Goal: Transaction & Acquisition: Purchase product/service

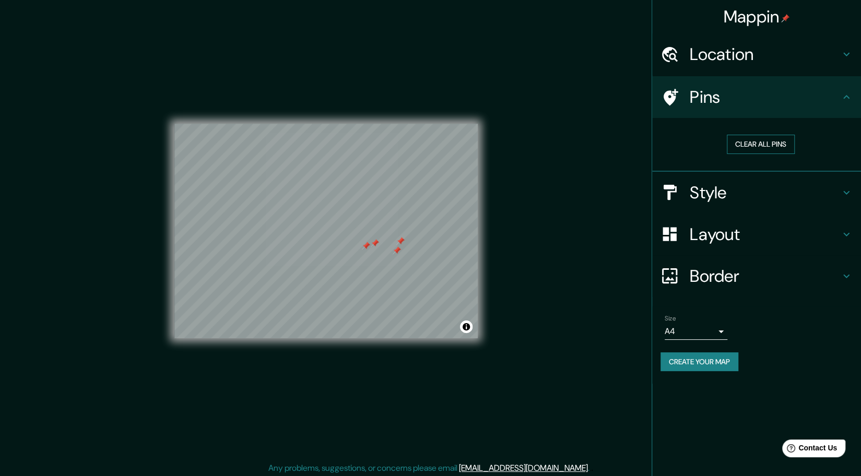
click at [761, 144] on button "Clear all pins" at bounding box center [761, 144] width 68 height 19
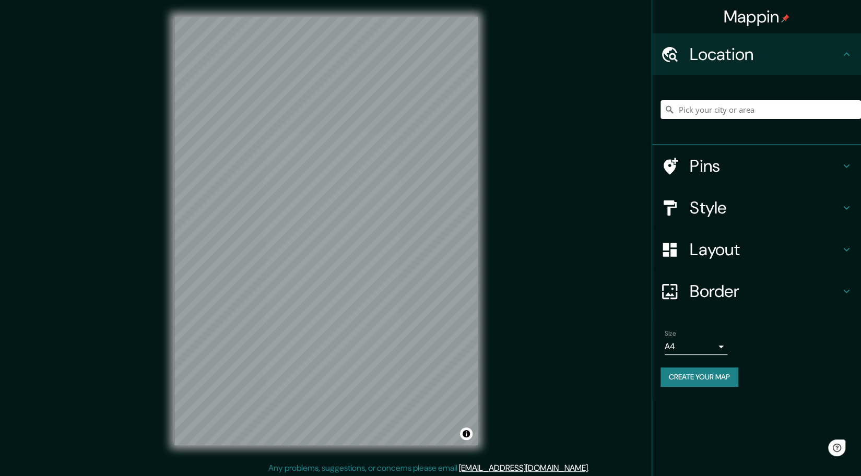
click at [731, 105] on input "Pick your city or area" at bounding box center [761, 109] width 201 height 19
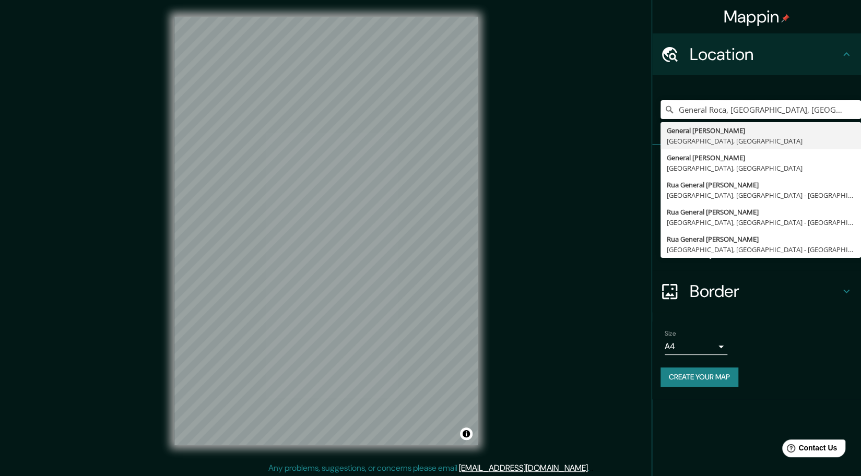
type input "General Roca, [GEOGRAPHIC_DATA], [GEOGRAPHIC_DATA]"
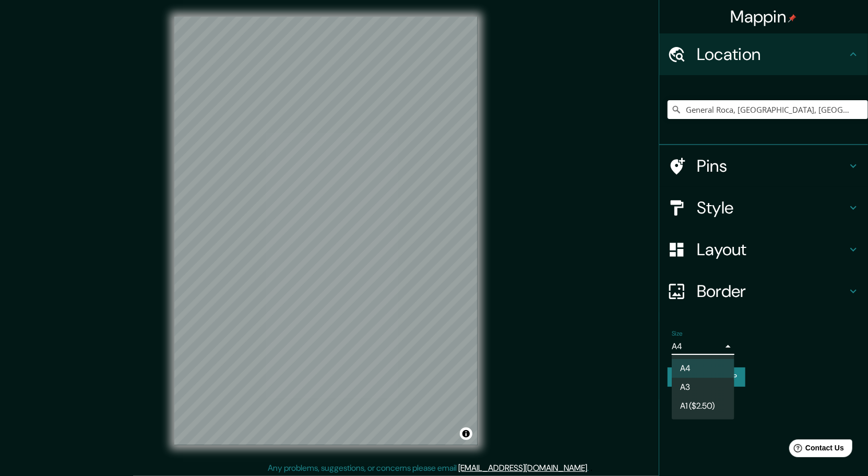
click at [721, 345] on body "Mappin Location [GEOGRAPHIC_DATA], [GEOGRAPHIC_DATA], [GEOGRAPHIC_DATA] General…" at bounding box center [434, 238] width 868 height 476
click at [721, 345] on div at bounding box center [434, 238] width 868 height 476
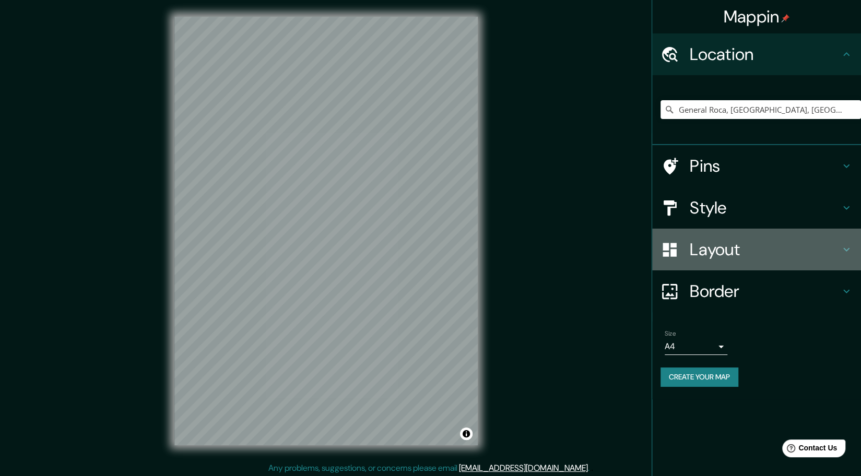
click at [735, 239] on h4 "Layout" at bounding box center [765, 249] width 150 height 21
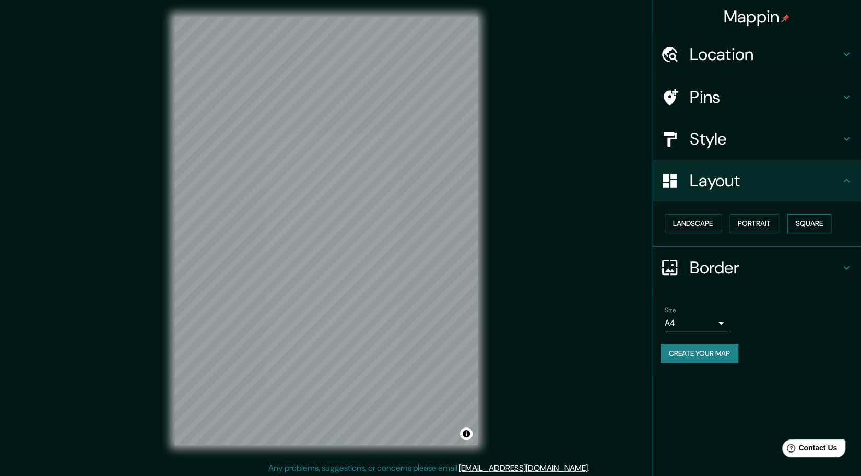
click at [812, 225] on button "Square" at bounding box center [810, 223] width 44 height 19
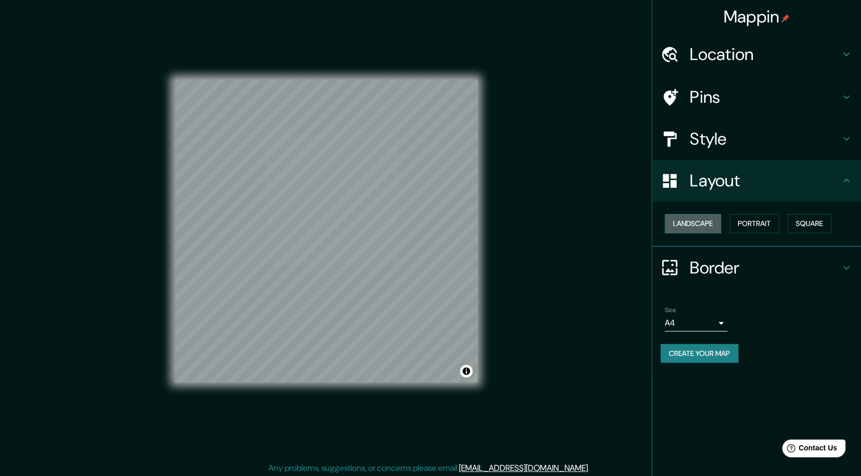
click at [698, 225] on button "Landscape" at bounding box center [693, 223] width 56 height 19
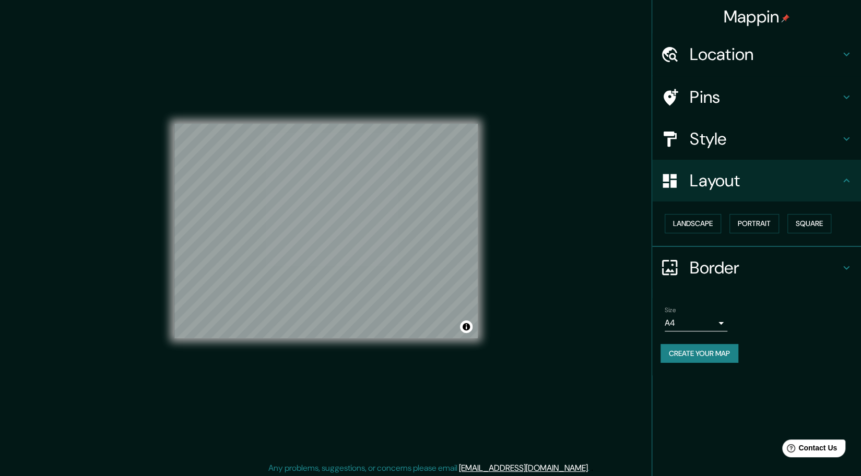
click at [724, 141] on h4 "Style" at bounding box center [765, 138] width 150 height 21
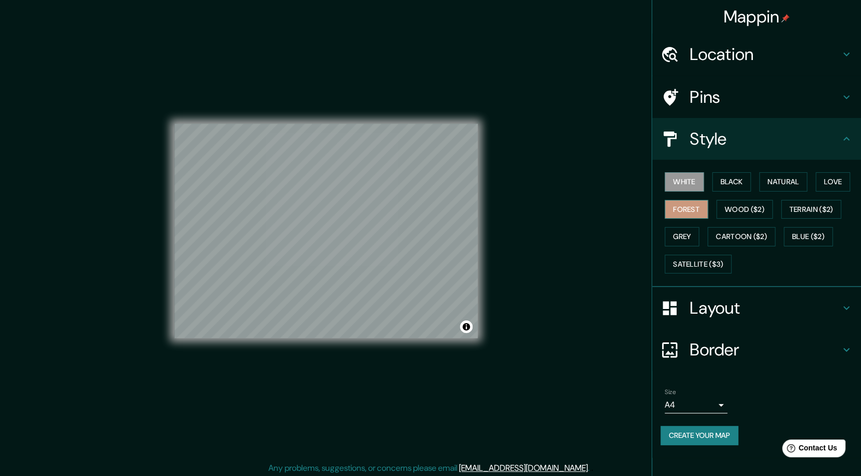
click at [690, 204] on button "Forest" at bounding box center [686, 209] width 43 height 19
click at [689, 229] on button "Grey" at bounding box center [682, 236] width 34 height 19
click at [679, 209] on button "Forest" at bounding box center [686, 209] width 43 height 19
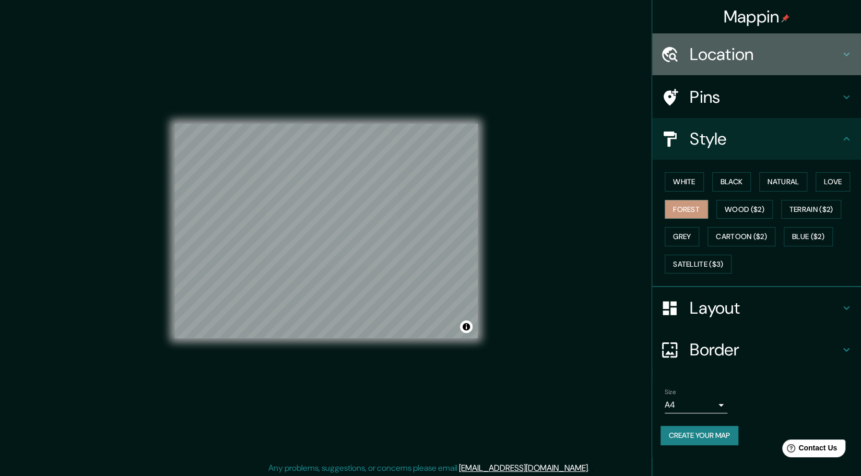
click at [753, 53] on h4 "Location" at bounding box center [765, 54] width 150 height 21
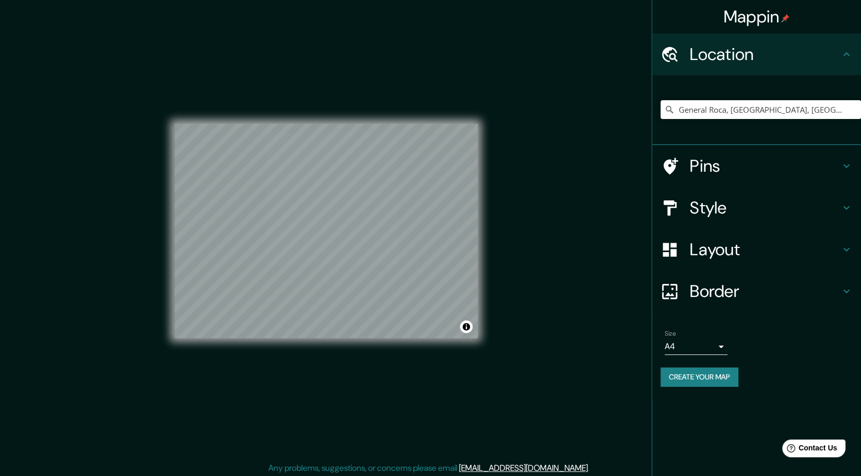
click at [723, 289] on h4 "Border" at bounding box center [765, 291] width 150 height 21
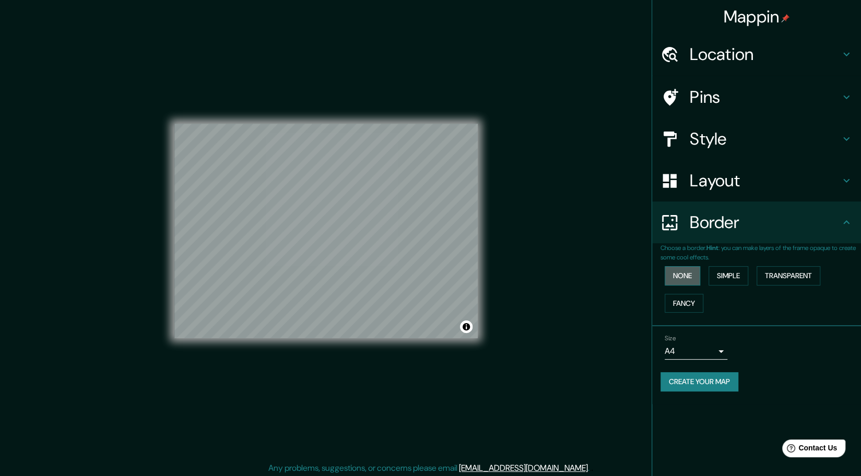
click at [687, 275] on button "None" at bounding box center [683, 275] width 36 height 19
click at [724, 179] on h4 "Layout" at bounding box center [765, 180] width 150 height 21
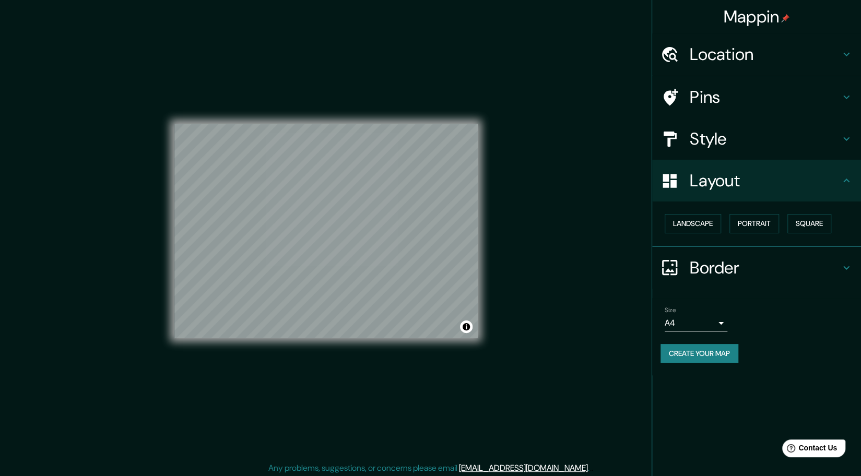
click at [732, 53] on h4 "Location" at bounding box center [765, 54] width 150 height 21
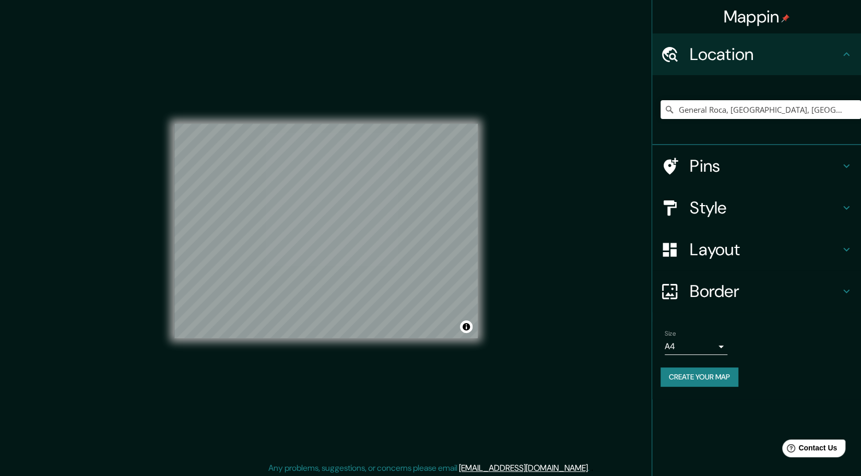
click at [733, 53] on h4 "Location" at bounding box center [765, 54] width 150 height 21
click at [730, 163] on h4 "Pins" at bounding box center [765, 166] width 150 height 21
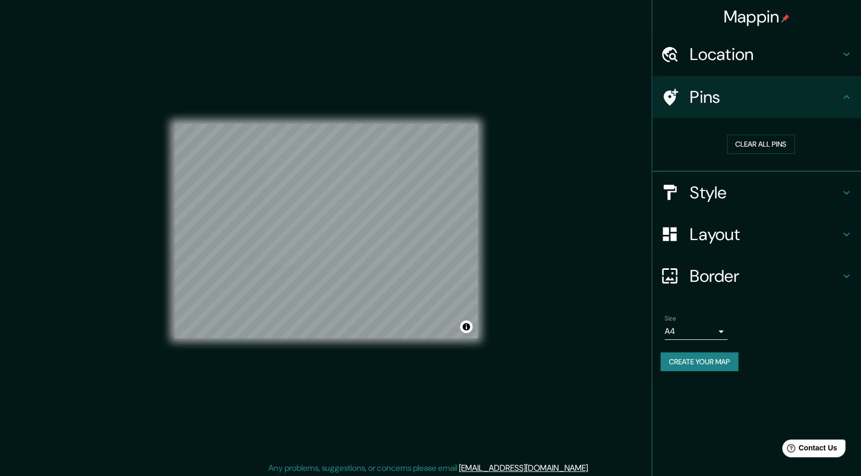
click at [725, 201] on h4 "Style" at bounding box center [765, 192] width 150 height 21
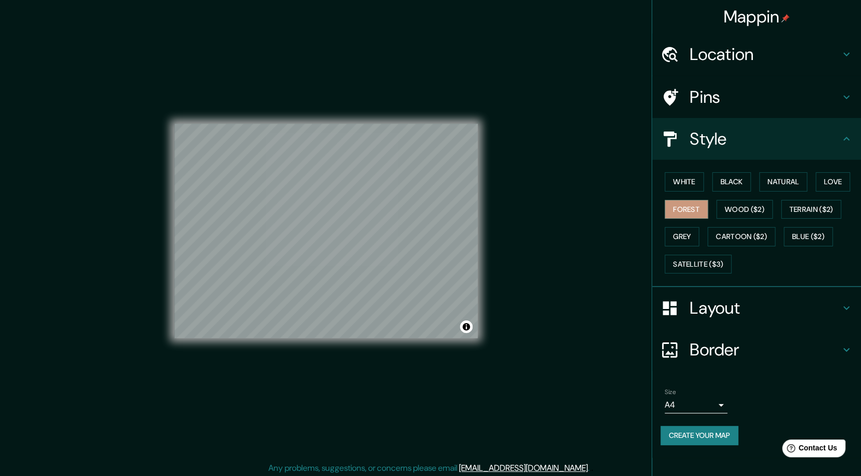
click at [808, 181] on div "White Black Natural Love Forest Wood ($2) Terrain ($2) Grey Cartoon ($2) Blue (…" at bounding box center [761, 223] width 201 height 110
click at [789, 183] on button "Natural" at bounding box center [783, 181] width 48 height 19
click at [681, 179] on button "White" at bounding box center [684, 181] width 39 height 19
click at [730, 180] on button "Black" at bounding box center [731, 181] width 39 height 19
click at [686, 209] on button "Forest" at bounding box center [686, 209] width 43 height 19
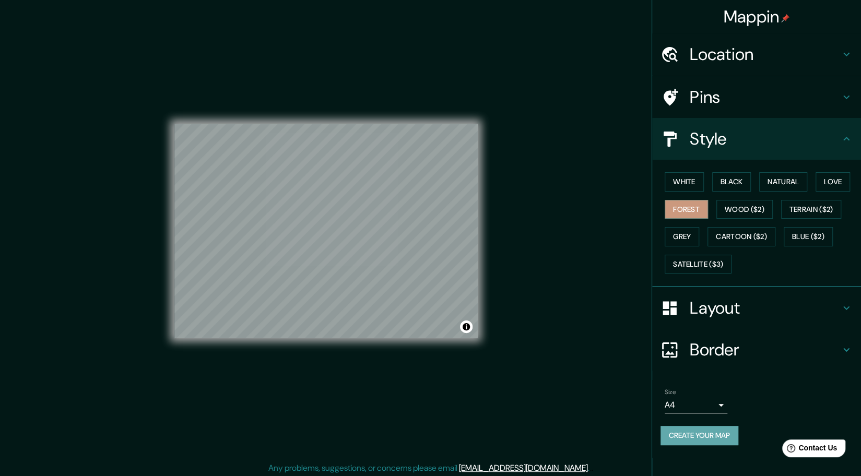
click at [685, 430] on button "Create your map" at bounding box center [700, 435] width 78 height 19
click at [694, 308] on h4 "Layout" at bounding box center [765, 308] width 150 height 21
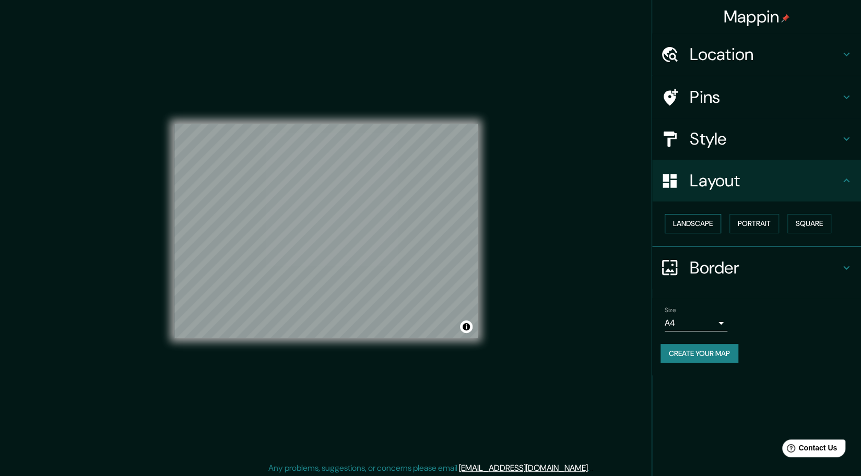
click at [708, 218] on button "Landscape" at bounding box center [693, 223] width 56 height 19
click at [701, 224] on button "Landscape" at bounding box center [693, 223] width 56 height 19
click at [755, 228] on button "Portrait" at bounding box center [755, 223] width 50 height 19
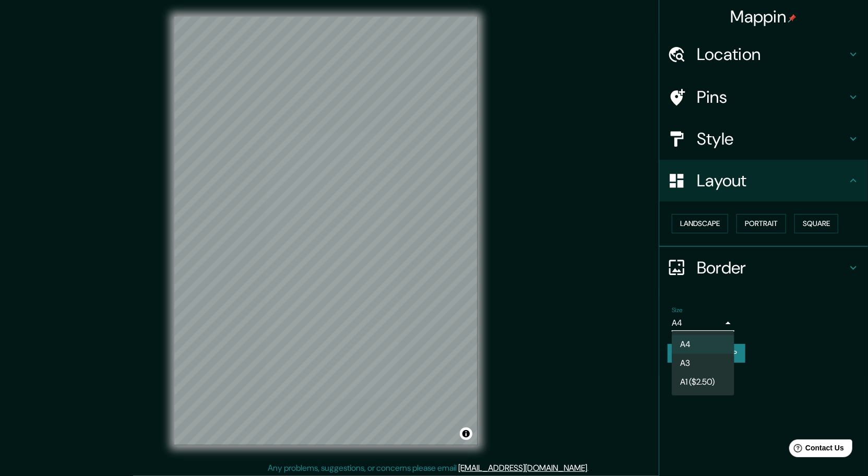
click at [721, 321] on body "Mappin Location [GEOGRAPHIC_DATA], [GEOGRAPHIC_DATA], [GEOGRAPHIC_DATA] [GEOGRA…" at bounding box center [434, 238] width 868 height 476
click at [704, 358] on li "A3" at bounding box center [703, 363] width 63 height 19
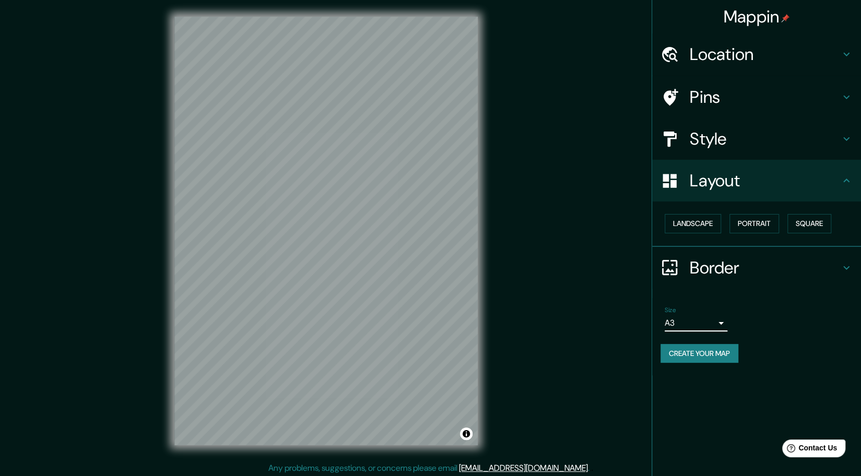
click at [725, 353] on button "Create your map" at bounding box center [700, 353] width 78 height 19
click at [466, 436] on button "Toggle attribution" at bounding box center [466, 434] width 13 height 13
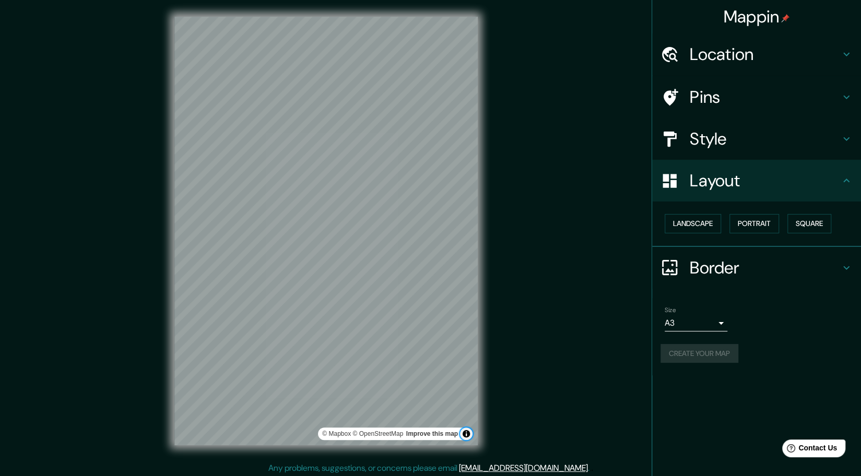
click at [466, 436] on button "Toggle attribution" at bounding box center [466, 434] width 13 height 13
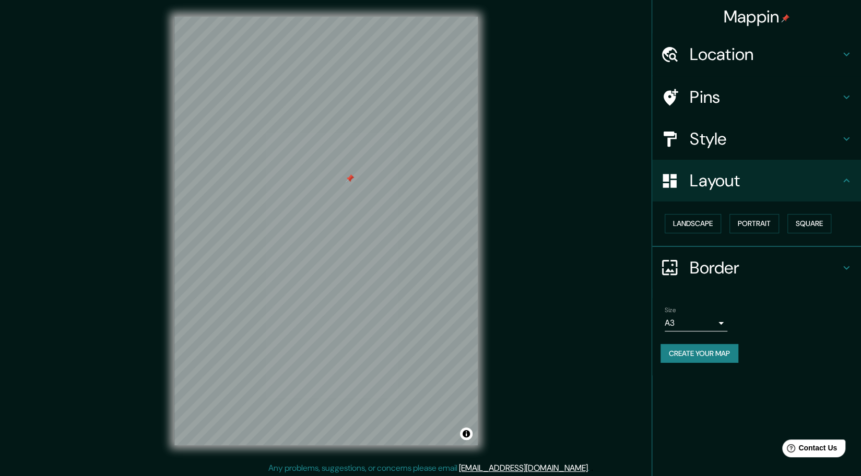
click at [747, 97] on h4 "Pins" at bounding box center [765, 97] width 150 height 21
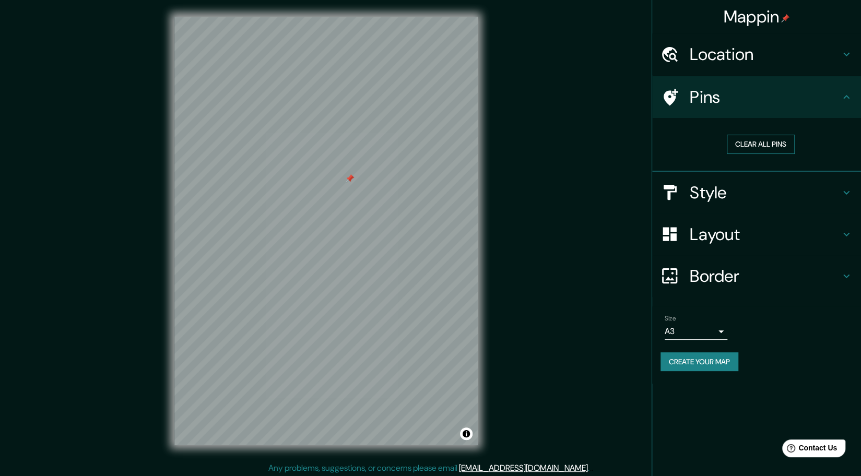
click at [771, 145] on button "Clear all pins" at bounding box center [761, 144] width 68 height 19
click at [721, 358] on button "Create your map" at bounding box center [700, 362] width 78 height 19
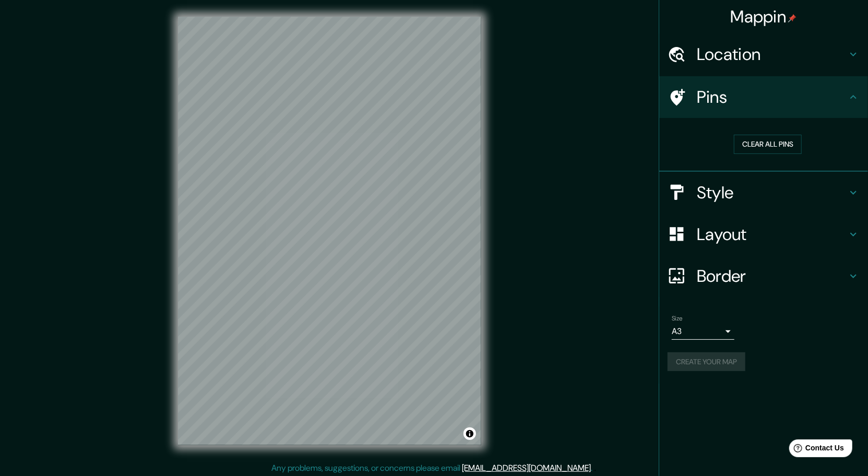
click at [718, 330] on body "Mappin Location [GEOGRAPHIC_DATA], [GEOGRAPHIC_DATA], [GEOGRAPHIC_DATA] General…" at bounding box center [434, 238] width 868 height 476
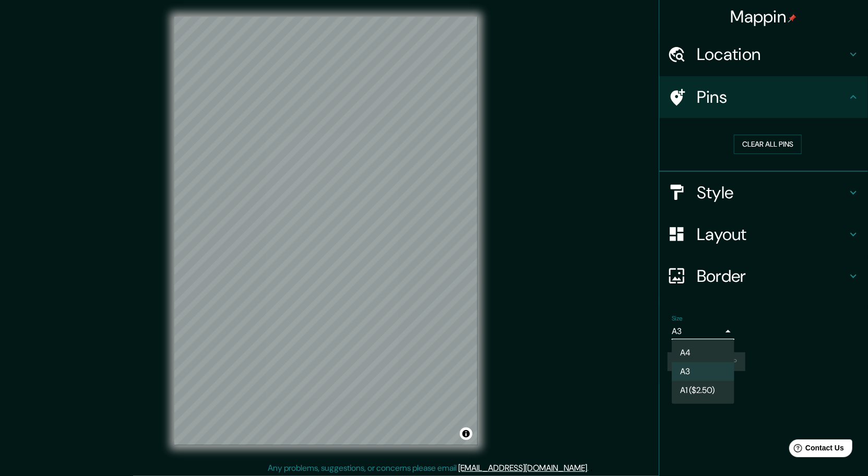
click at [700, 345] on li "A4" at bounding box center [703, 353] width 63 height 19
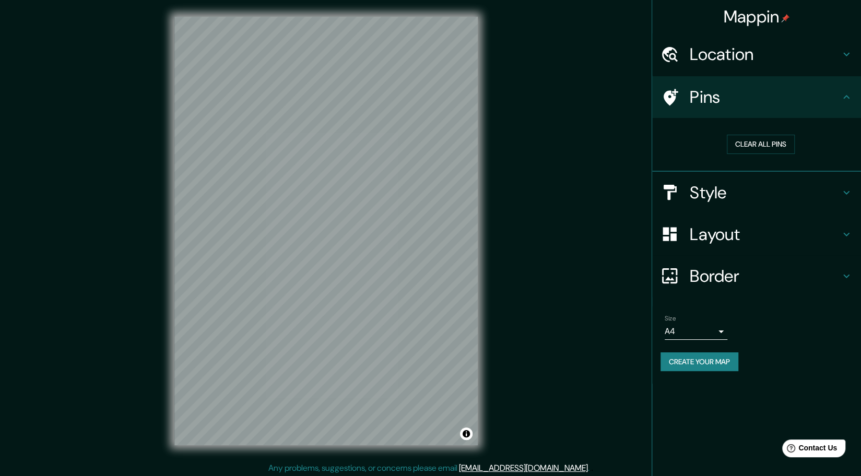
drag, startPoint x: 491, startPoint y: 307, endPoint x: 812, endPoint y: 409, distance: 336.6
click at [816, 409] on div "Mappin Location [GEOGRAPHIC_DATA], [GEOGRAPHIC_DATA], [GEOGRAPHIC_DATA] General…" at bounding box center [756, 238] width 209 height 476
click at [711, 364] on button "Create your map" at bounding box center [700, 362] width 78 height 19
click at [765, 26] on h4 "Mappin" at bounding box center [757, 16] width 66 height 21
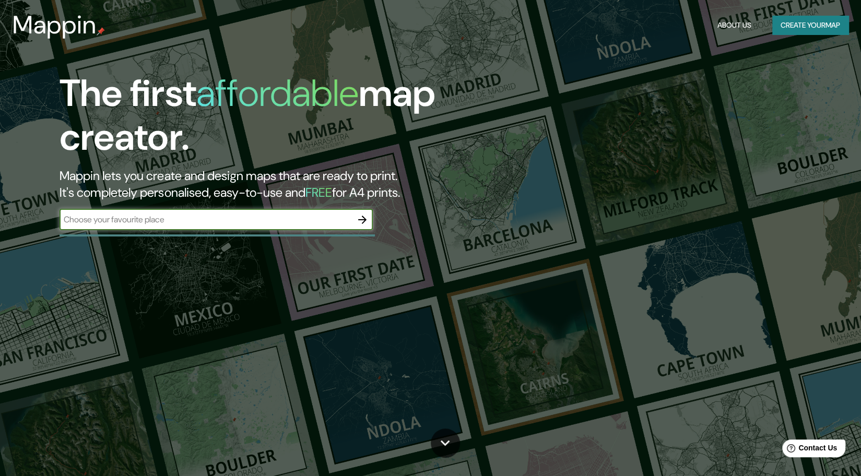
click at [157, 218] on input "text" at bounding box center [206, 220] width 292 height 12
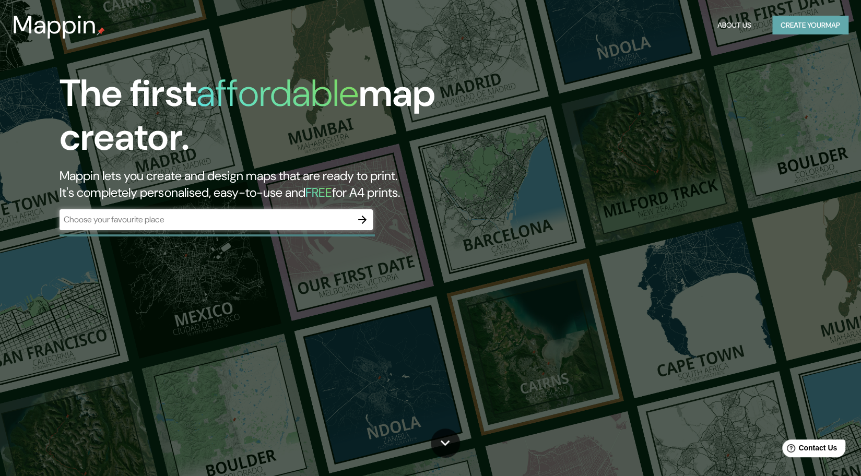
click at [791, 26] on button "Create your map" at bounding box center [810, 25] width 76 height 19
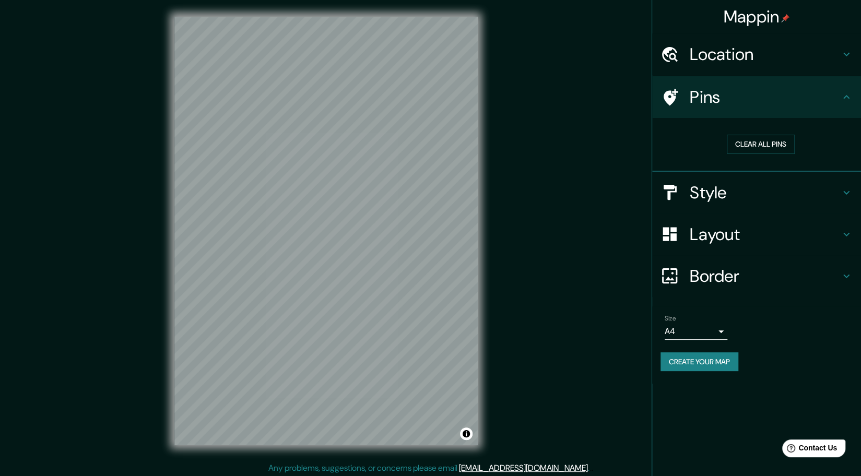
click at [710, 271] on h4 "Border" at bounding box center [765, 276] width 150 height 21
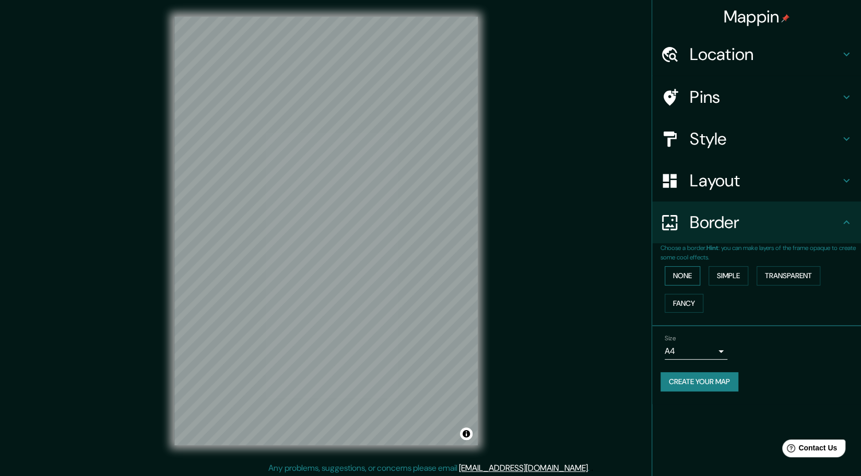
click at [689, 274] on button "None" at bounding box center [683, 275] width 36 height 19
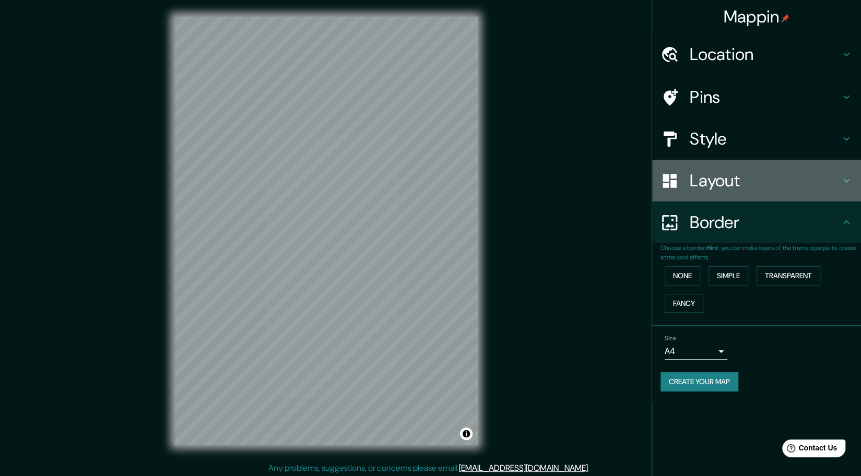
click at [705, 191] on h4 "Layout" at bounding box center [765, 180] width 150 height 21
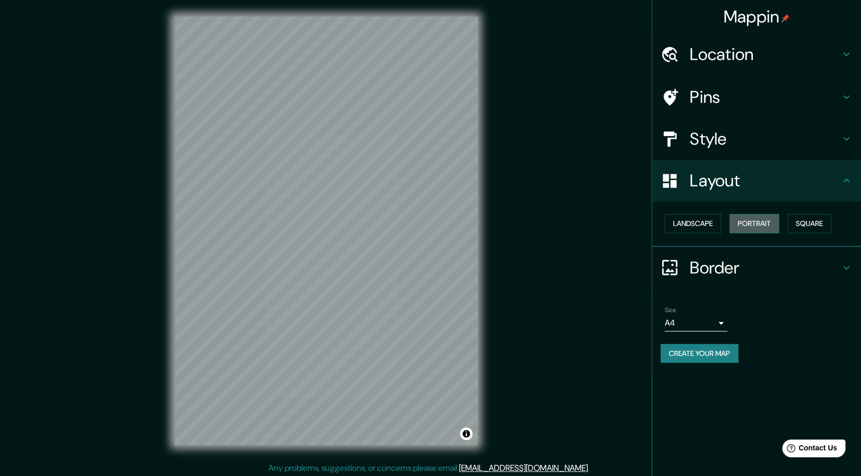
click at [747, 219] on button "Portrait" at bounding box center [755, 223] width 50 height 19
click at [692, 225] on button "Landscape" at bounding box center [693, 223] width 56 height 19
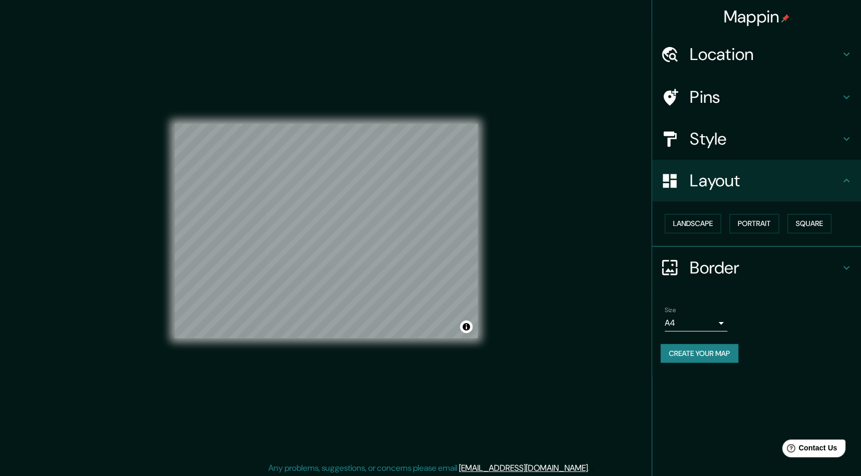
click at [710, 358] on button "Create your map" at bounding box center [700, 353] width 78 height 19
click at [722, 131] on h4 "Style" at bounding box center [765, 138] width 150 height 21
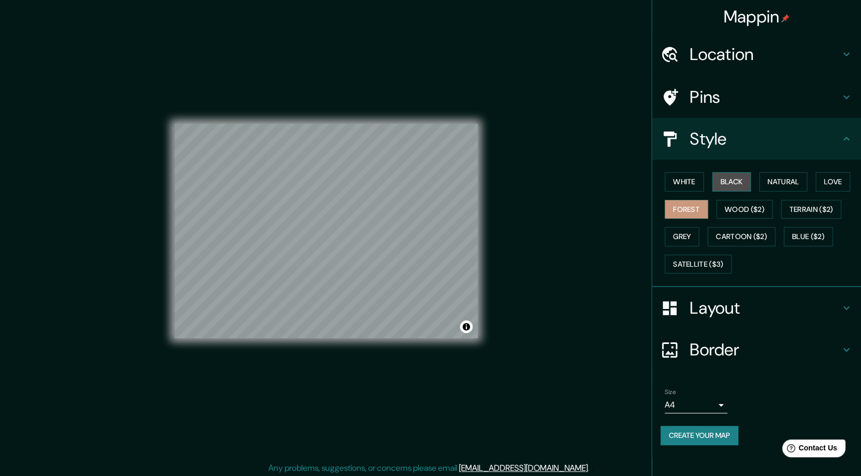
click at [737, 177] on button "Black" at bounding box center [731, 181] width 39 height 19
click at [797, 178] on button "Natural" at bounding box center [783, 181] width 48 height 19
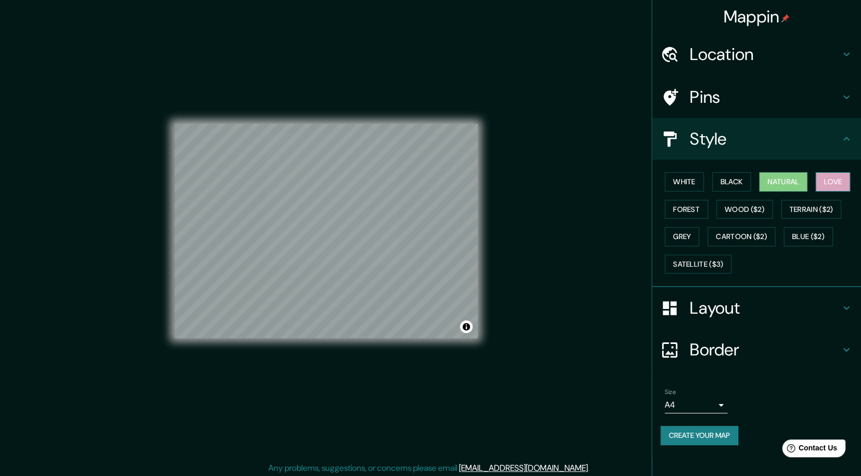
click at [824, 179] on button "Love" at bounding box center [833, 181] width 34 height 19
click at [682, 177] on button "White" at bounding box center [684, 181] width 39 height 19
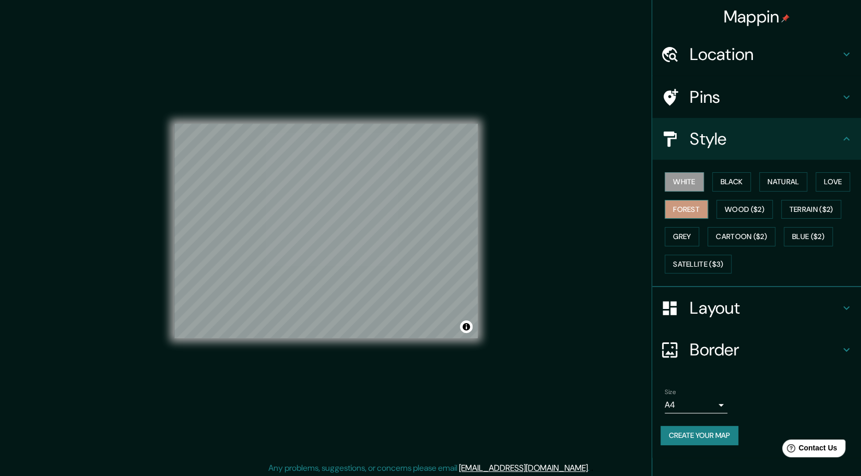
click at [682, 204] on button "Forest" at bounding box center [686, 209] width 43 height 19
